Goal: Information Seeking & Learning: Learn about a topic

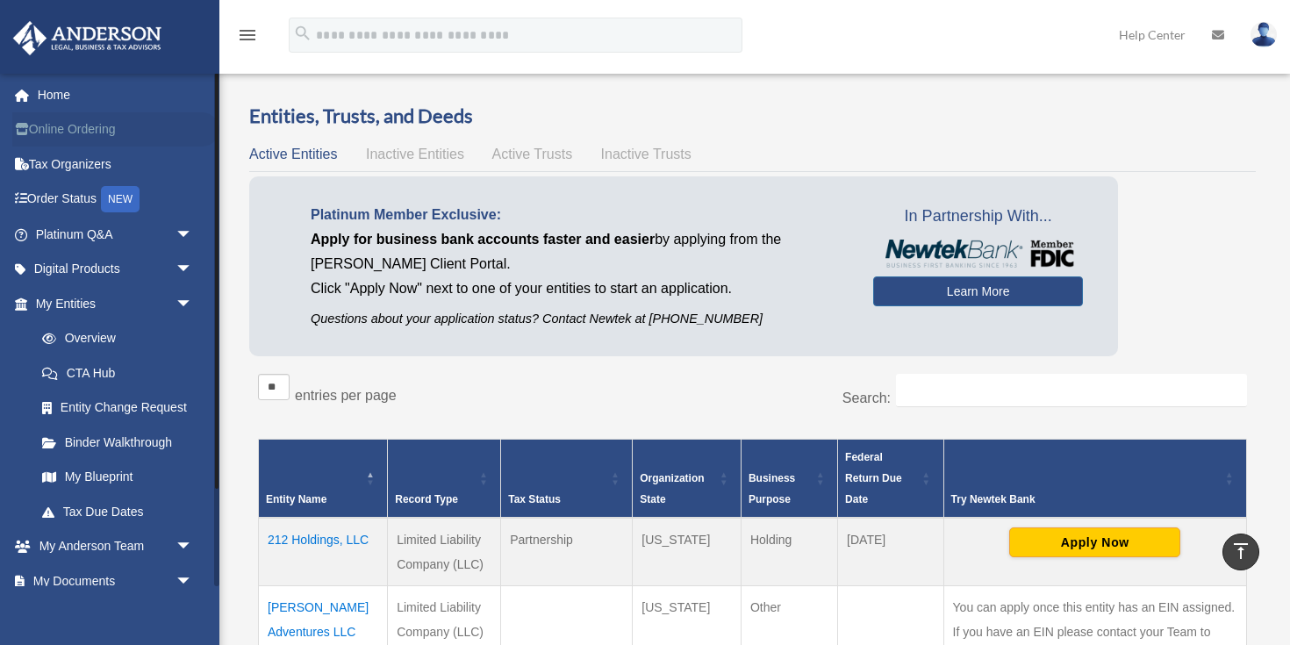
scroll to position [370, 0]
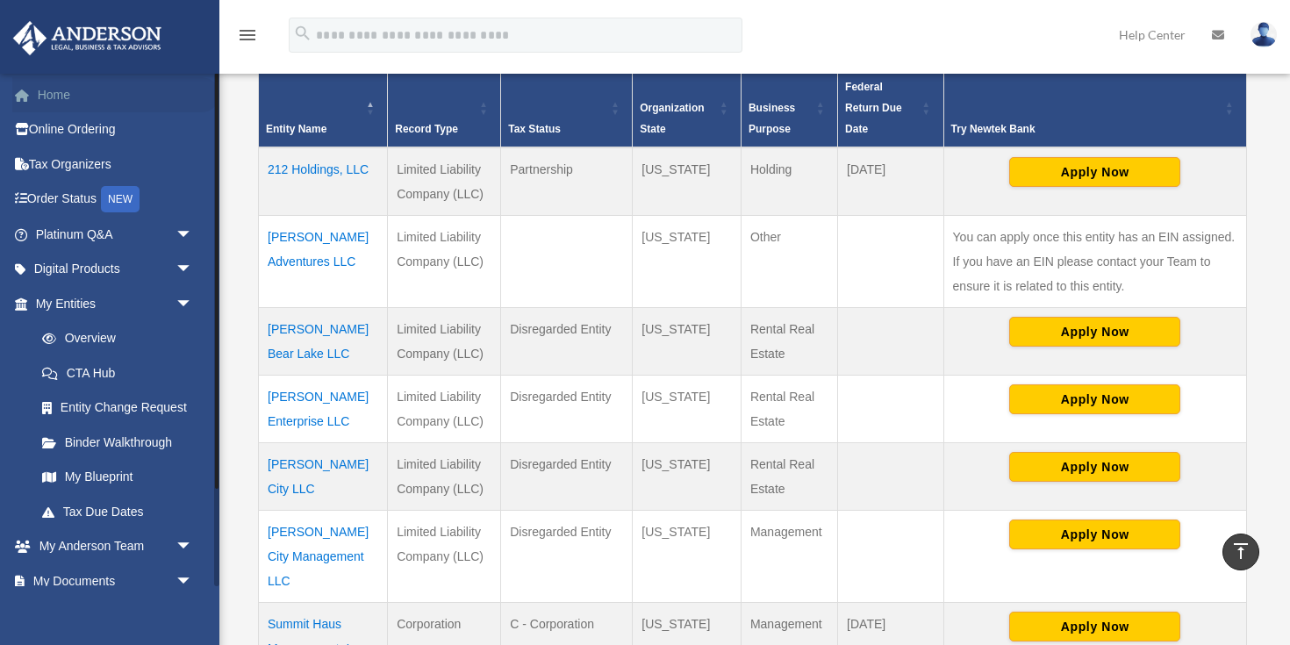
click at [52, 107] on link "Home" at bounding box center [115, 94] width 207 height 35
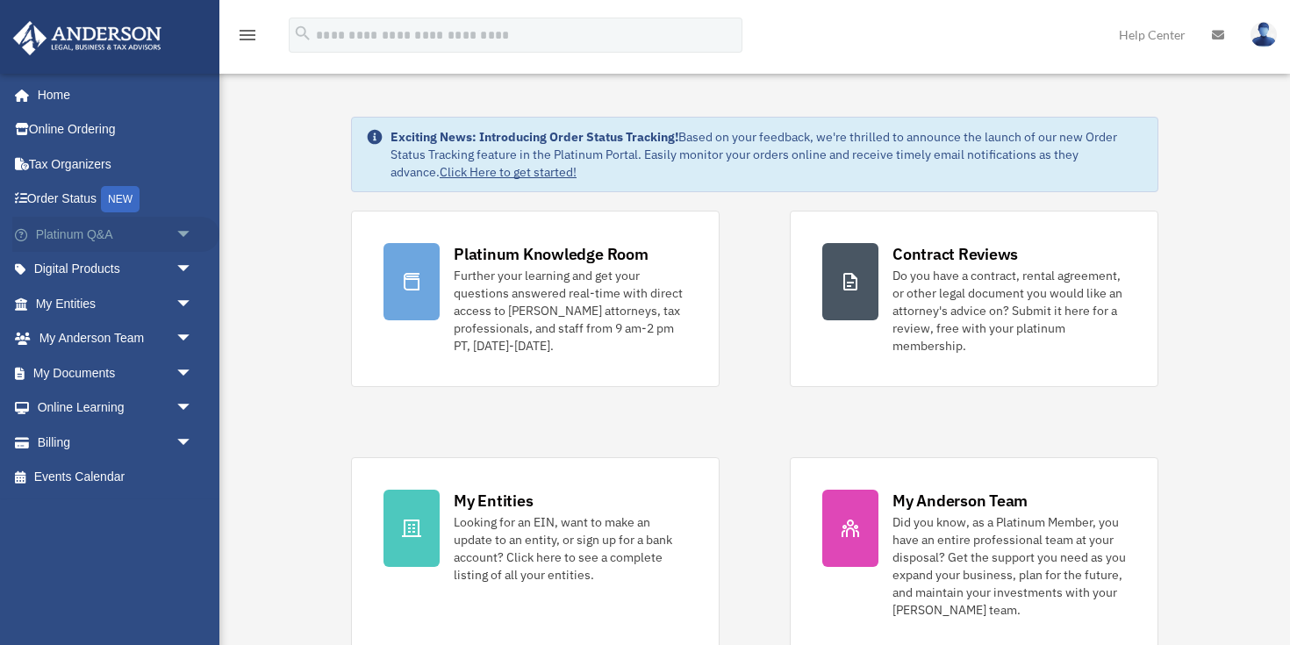
click at [181, 232] on span "arrow_drop_down" at bounding box center [192, 235] width 35 height 36
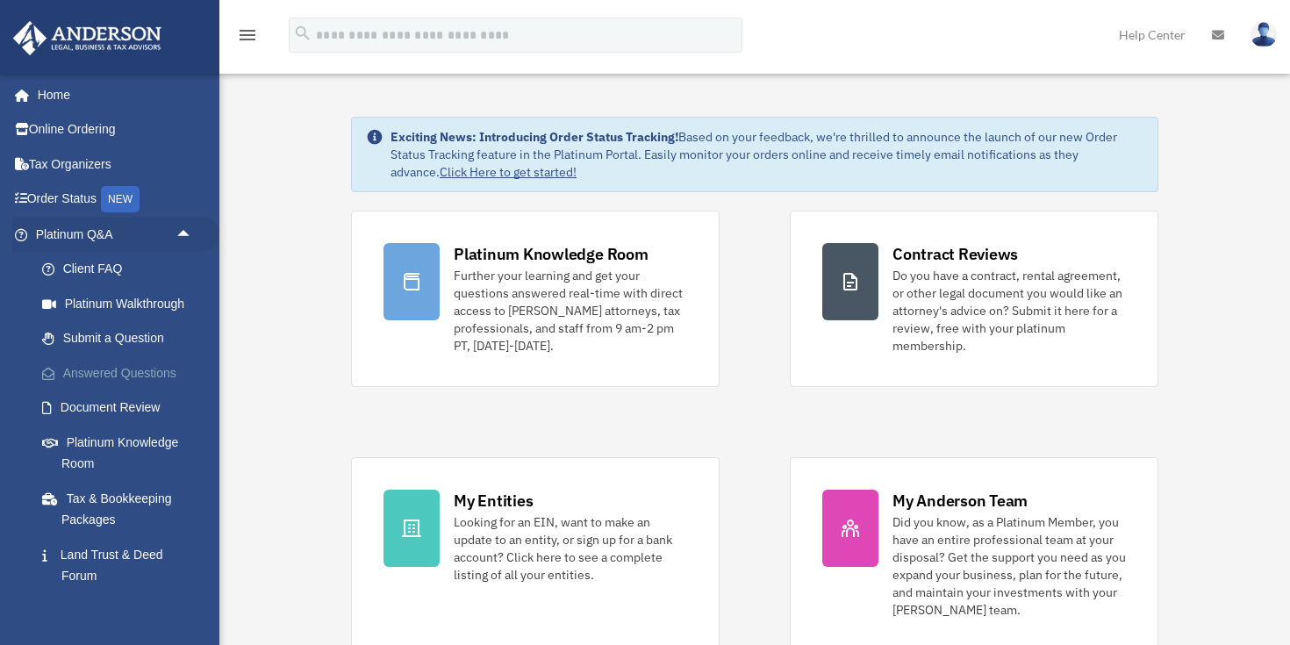
click at [81, 373] on link "Answered Questions" at bounding box center [122, 372] width 195 height 35
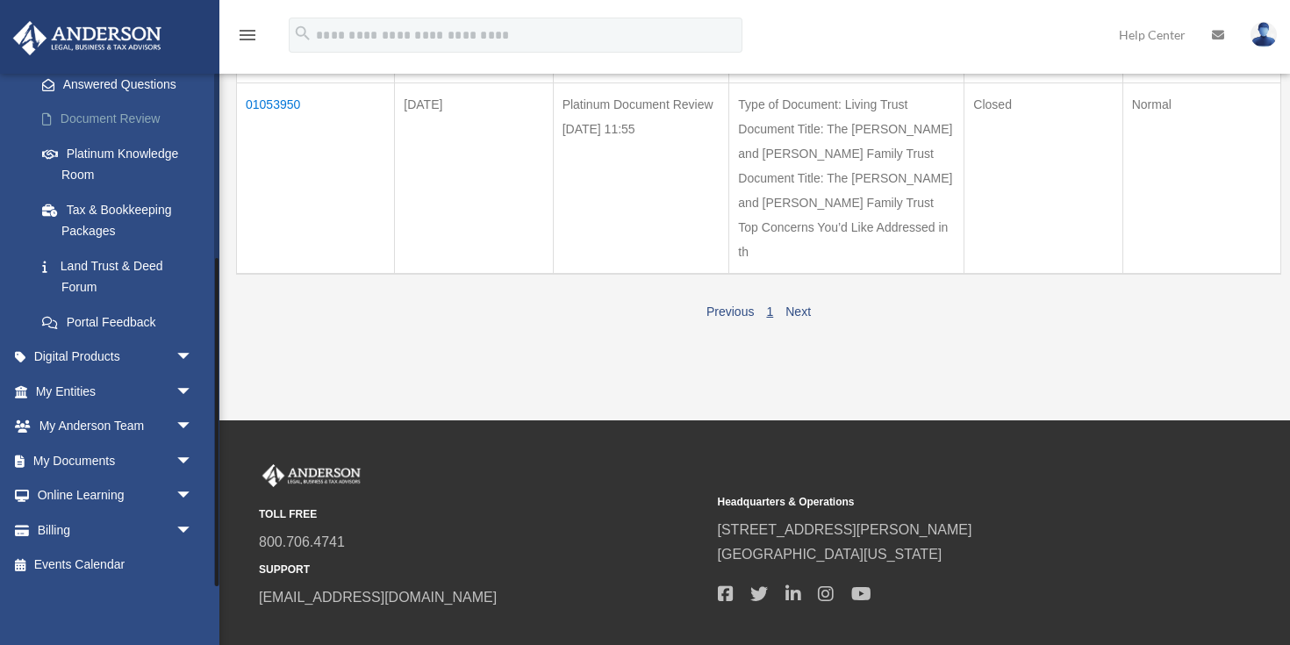
scroll to position [916, 0]
